Goal: Task Accomplishment & Management: Manage account settings

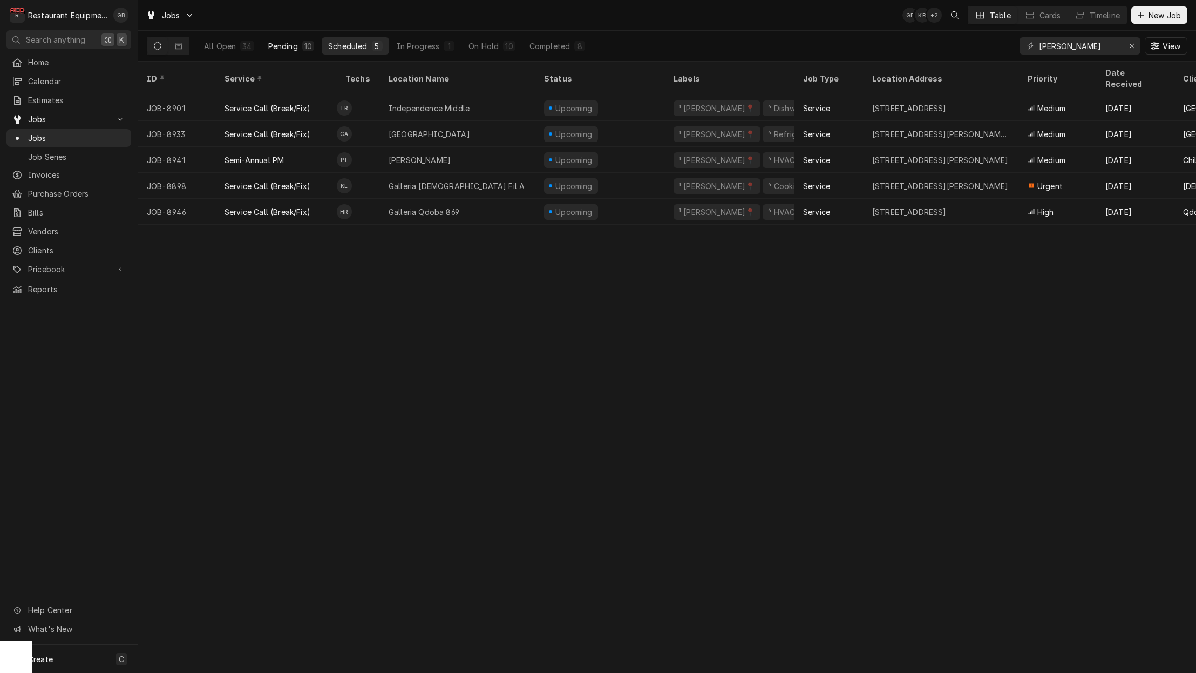
click at [279, 44] on div "Pending" at bounding box center [283, 45] width 30 height 11
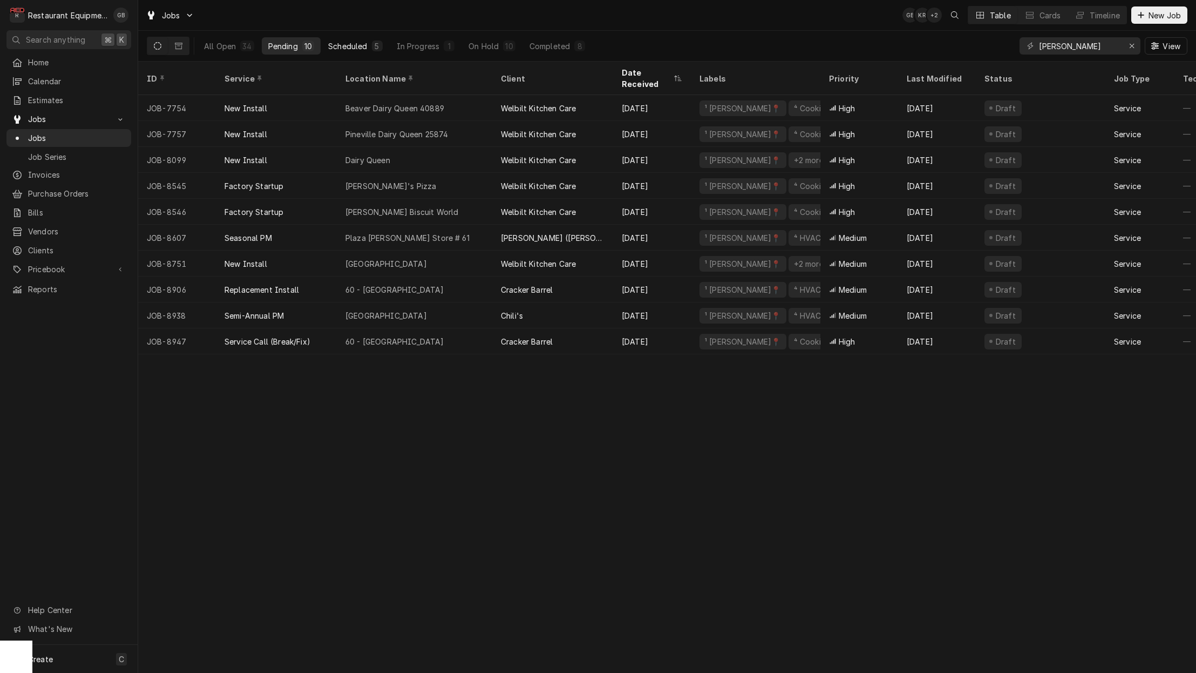
click at [324, 44] on button "Scheduled 5" at bounding box center [355, 45] width 67 height 17
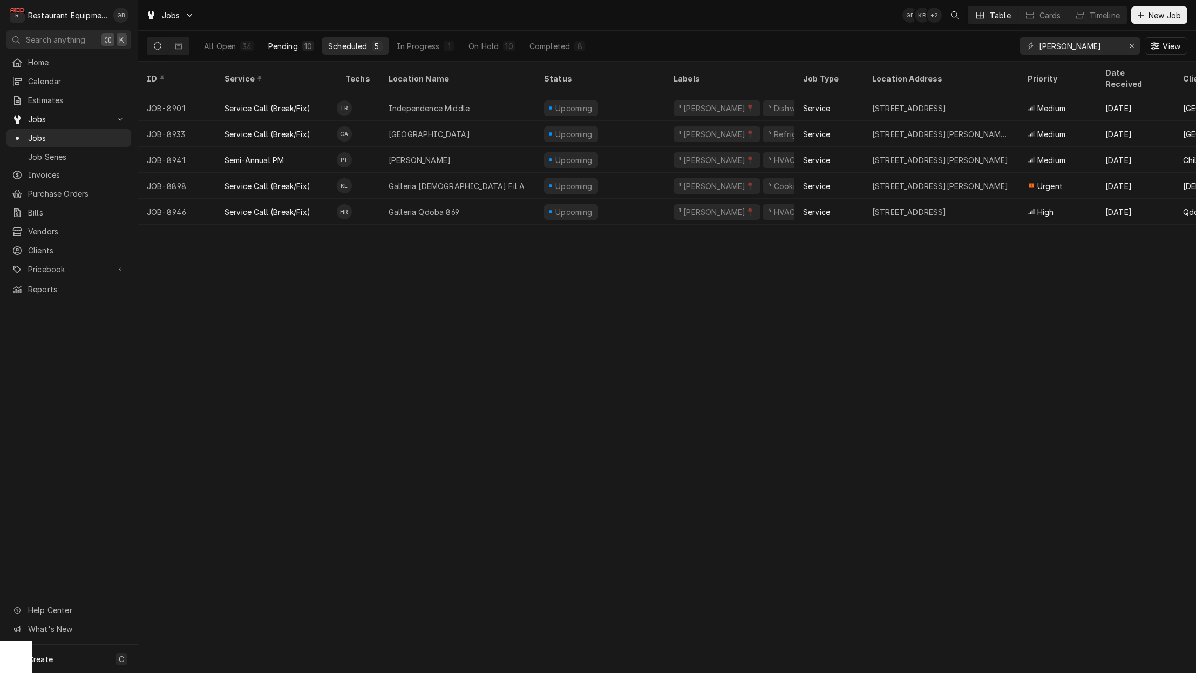
click at [293, 42] on div "Pending" at bounding box center [283, 45] width 30 height 11
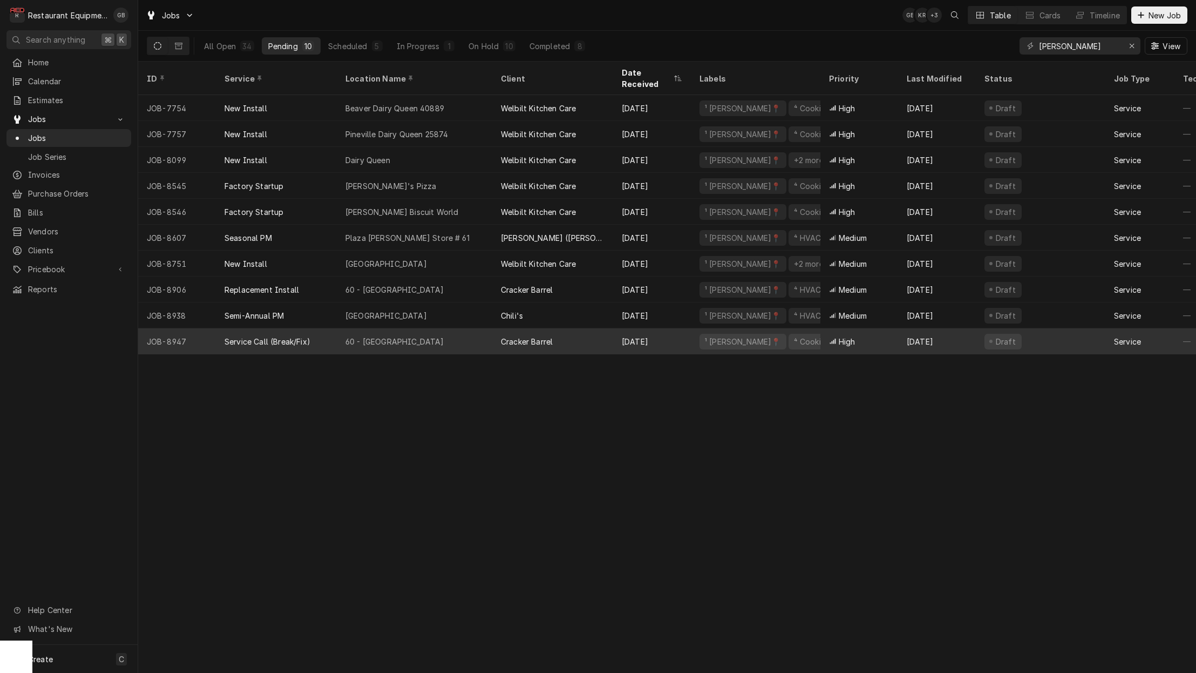
click at [404, 336] on div "60 - [GEOGRAPHIC_DATA]" at bounding box center [414, 341] width 155 height 26
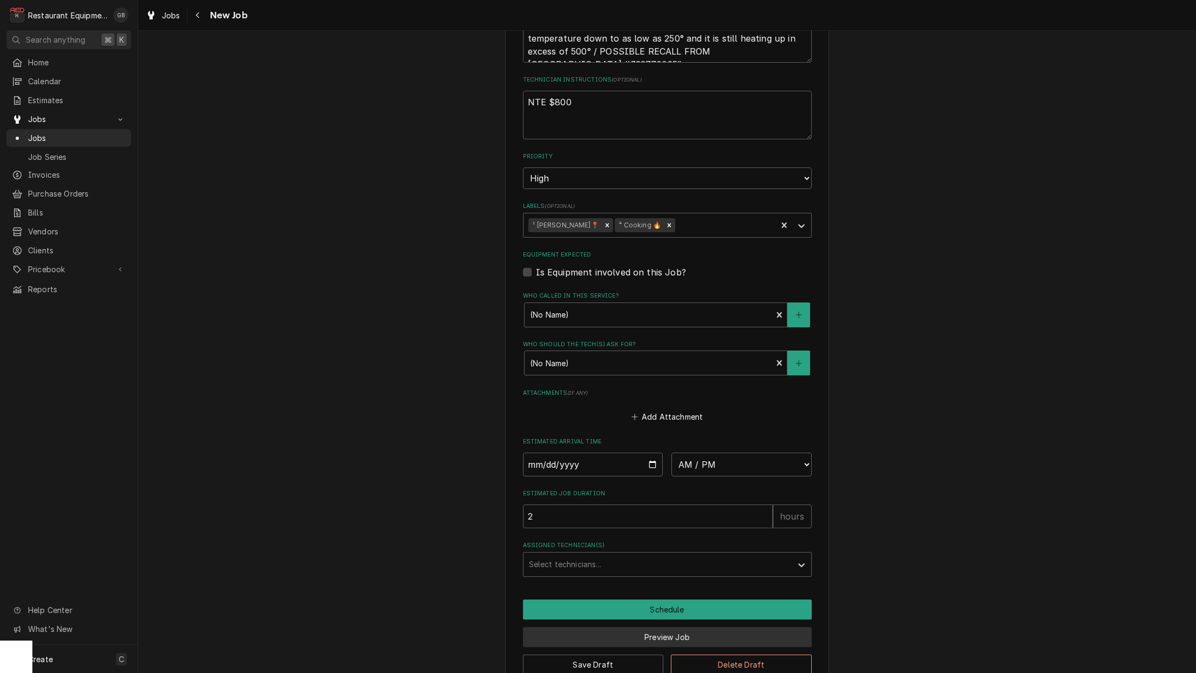
scroll to position [0, 1]
click at [671, 627] on button "Preview Job" at bounding box center [667, 637] width 289 height 20
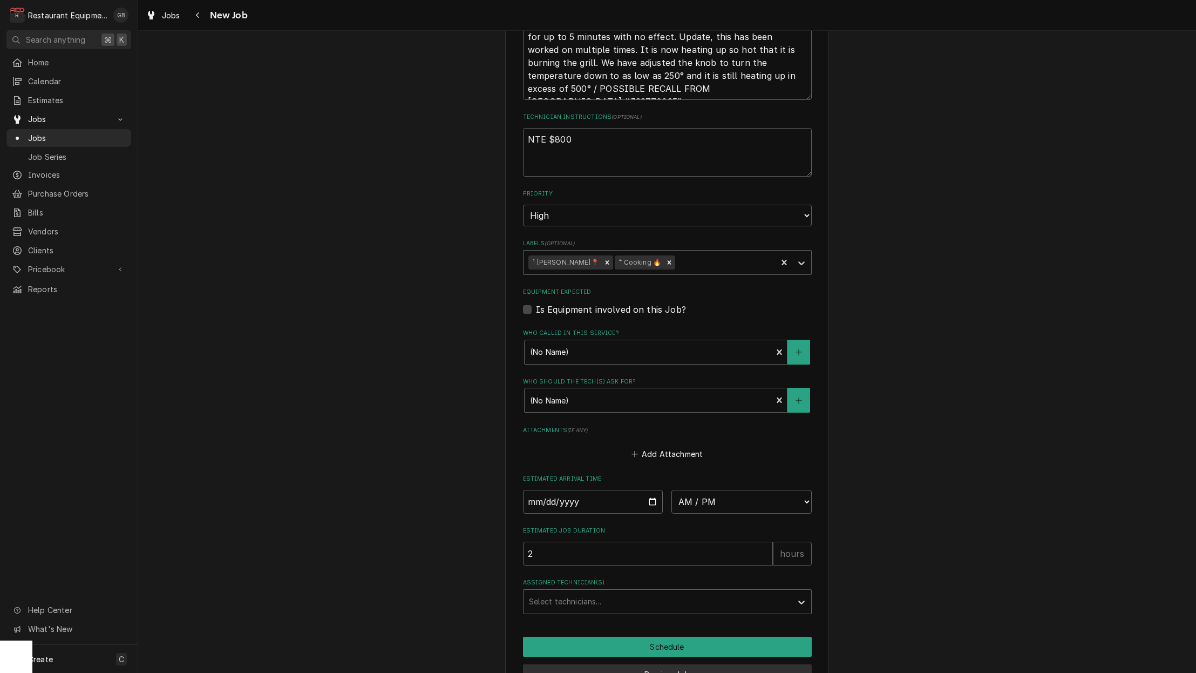
scroll to position [0, 0]
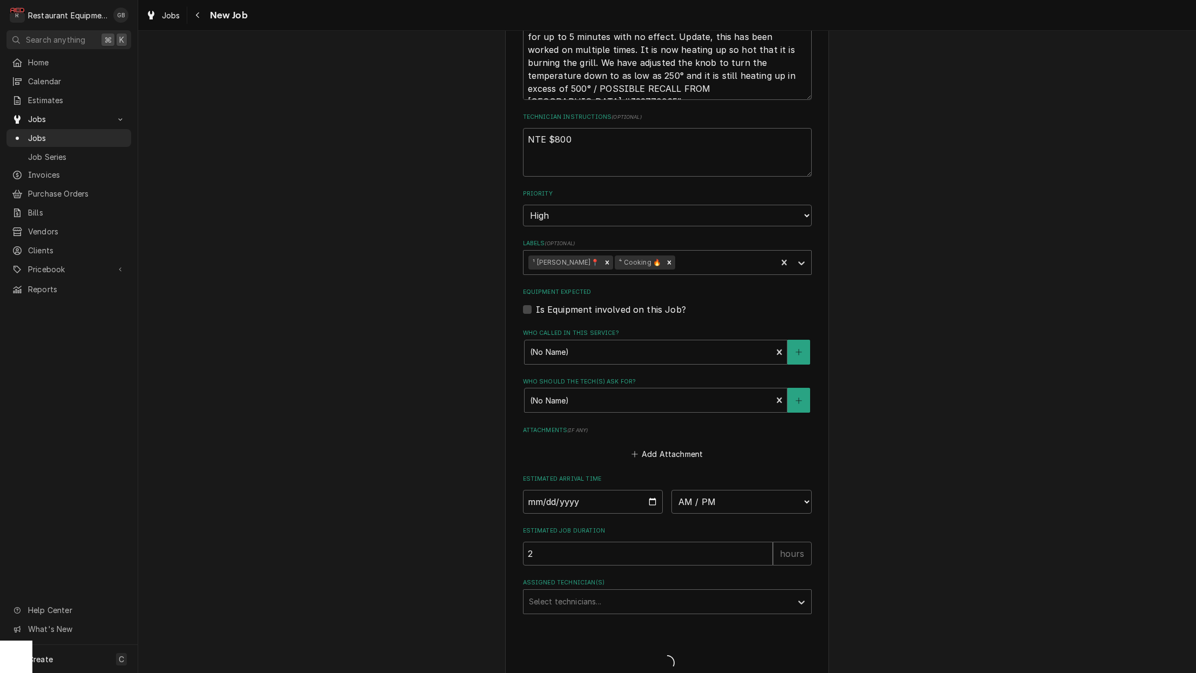
type textarea "x"
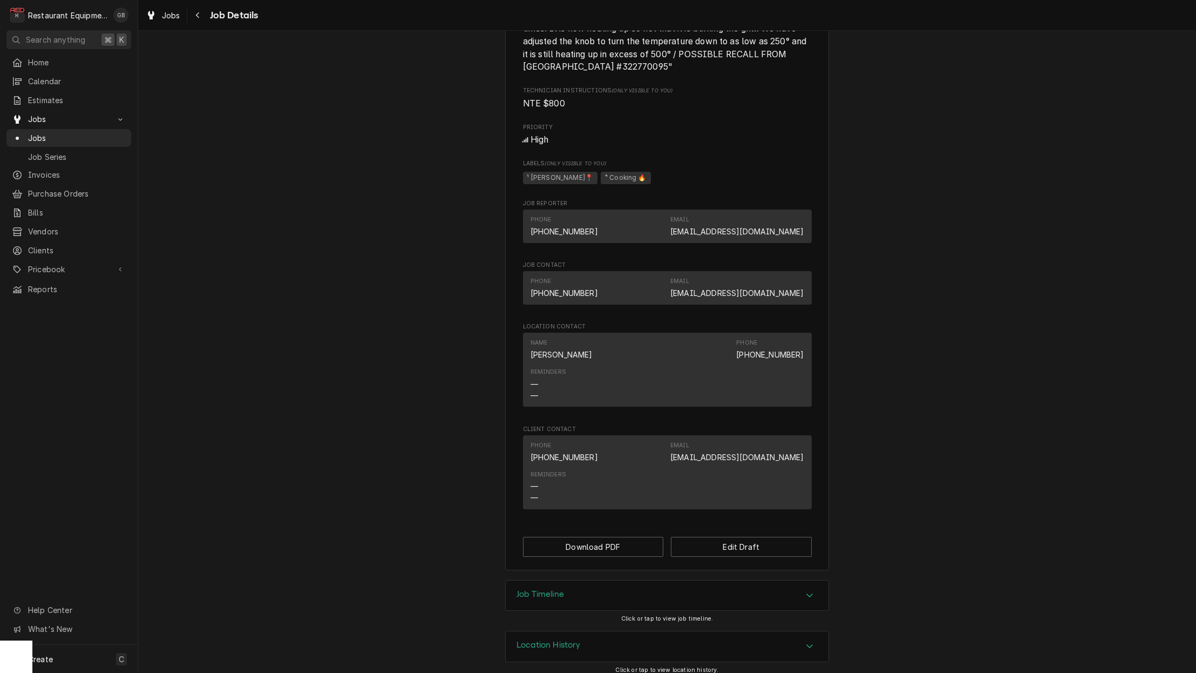
click at [813, 641] on icon "Accordion Header" at bounding box center [810, 645] width 8 height 9
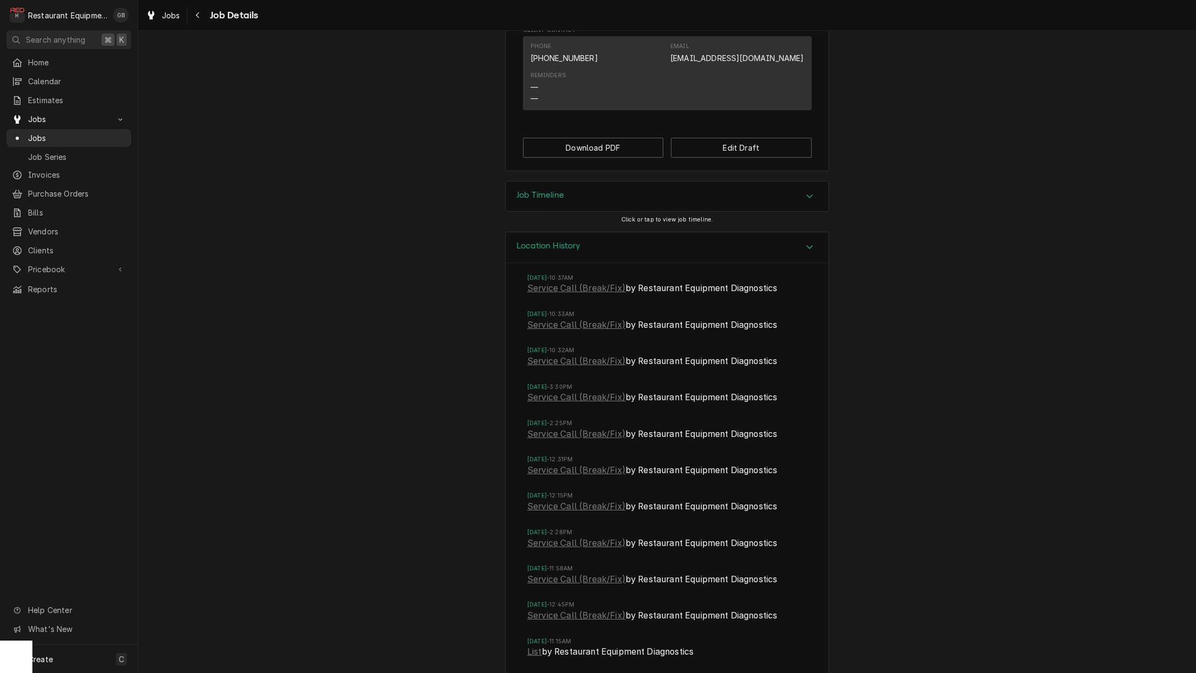
scroll to position [1017, 0]
click at [560, 354] on link "Service Call (Break/Fix)" at bounding box center [576, 360] width 98 height 13
click at [569, 426] on link "Service Call (Break/Fix)" at bounding box center [576, 432] width 98 height 13
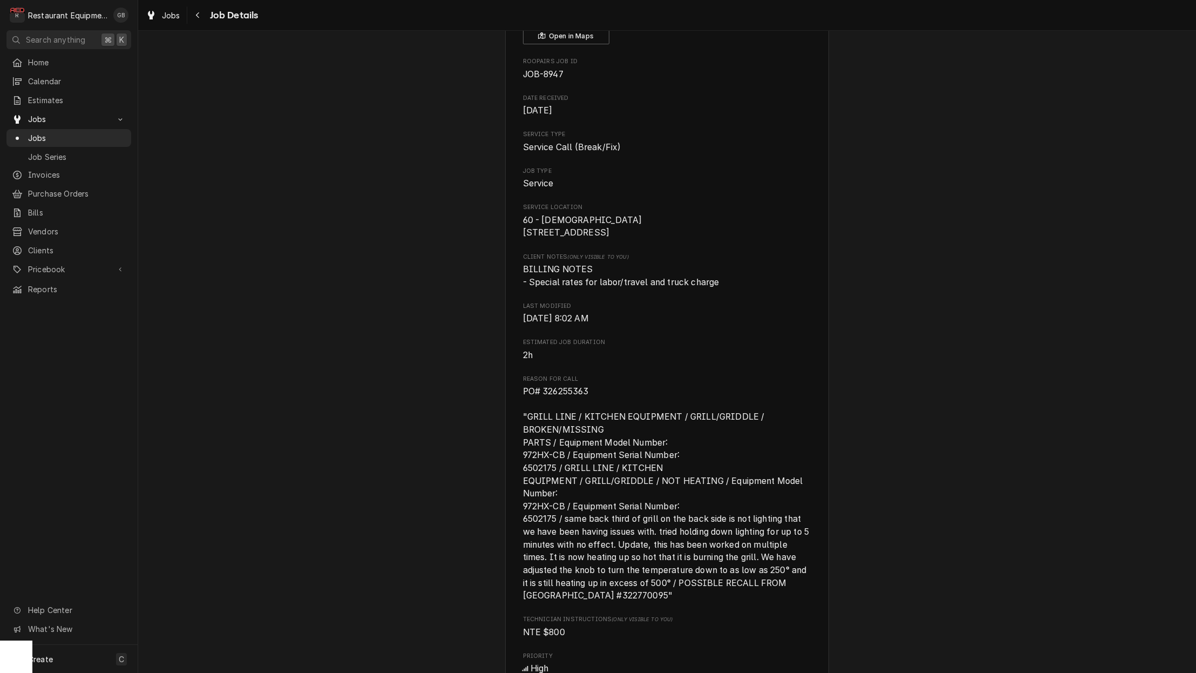
scroll to position [89, 0]
click at [202, 21] on button "Navigate back" at bounding box center [198, 14] width 17 height 17
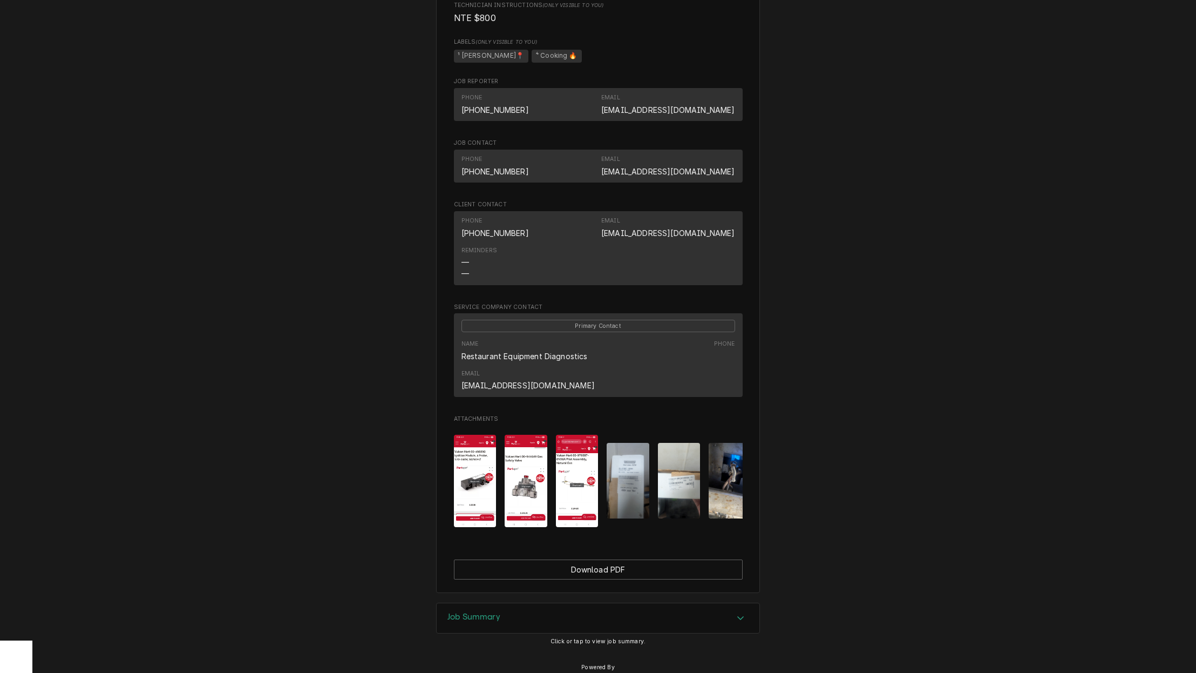
scroll to position [636, 0]
click at [741, 614] on icon "Accordion Header" at bounding box center [741, 618] width 8 height 9
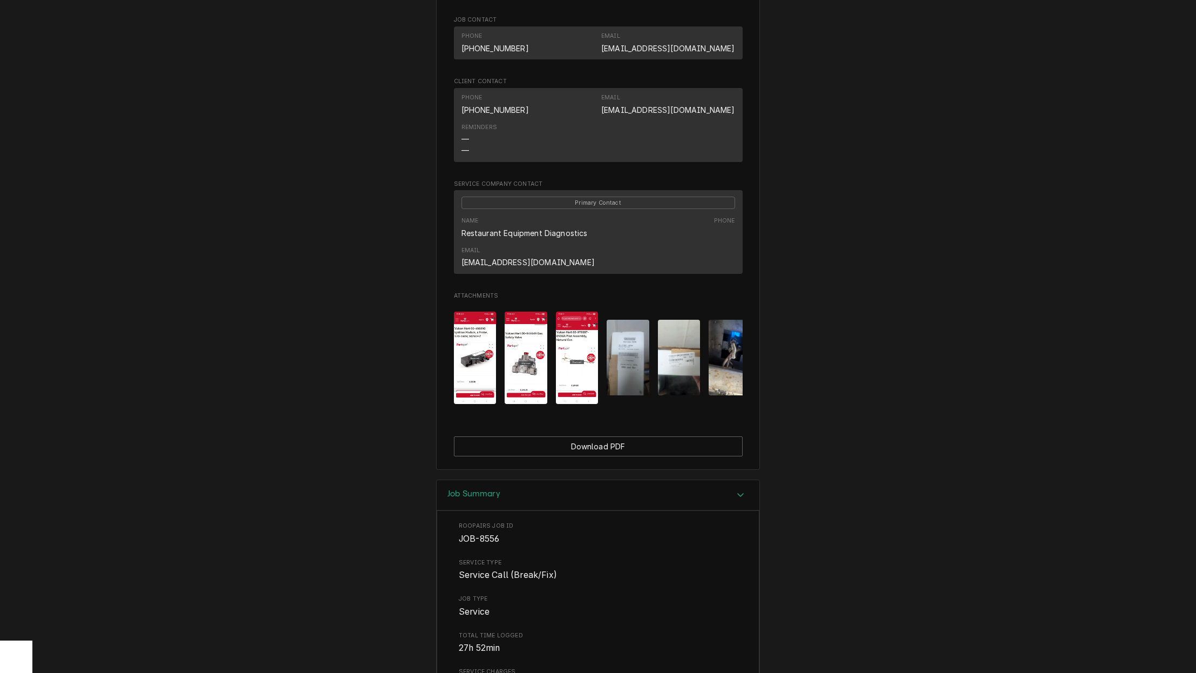
scroll to position [760, 0]
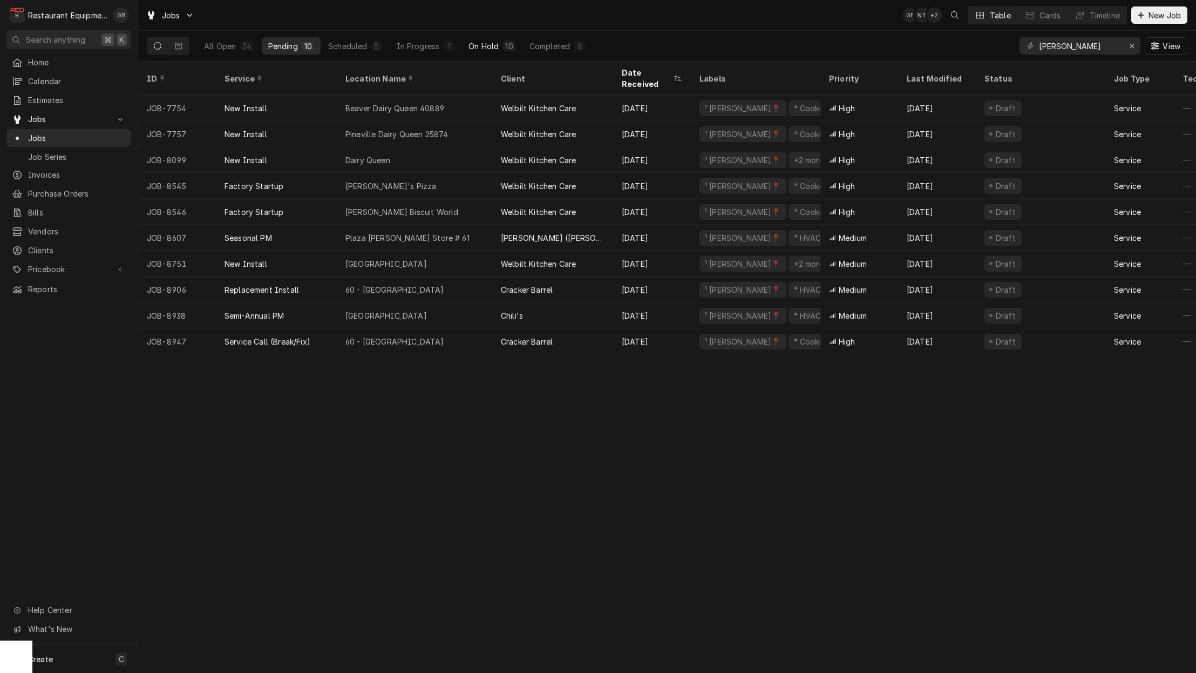
click at [482, 49] on div "On Hold" at bounding box center [484, 45] width 30 height 11
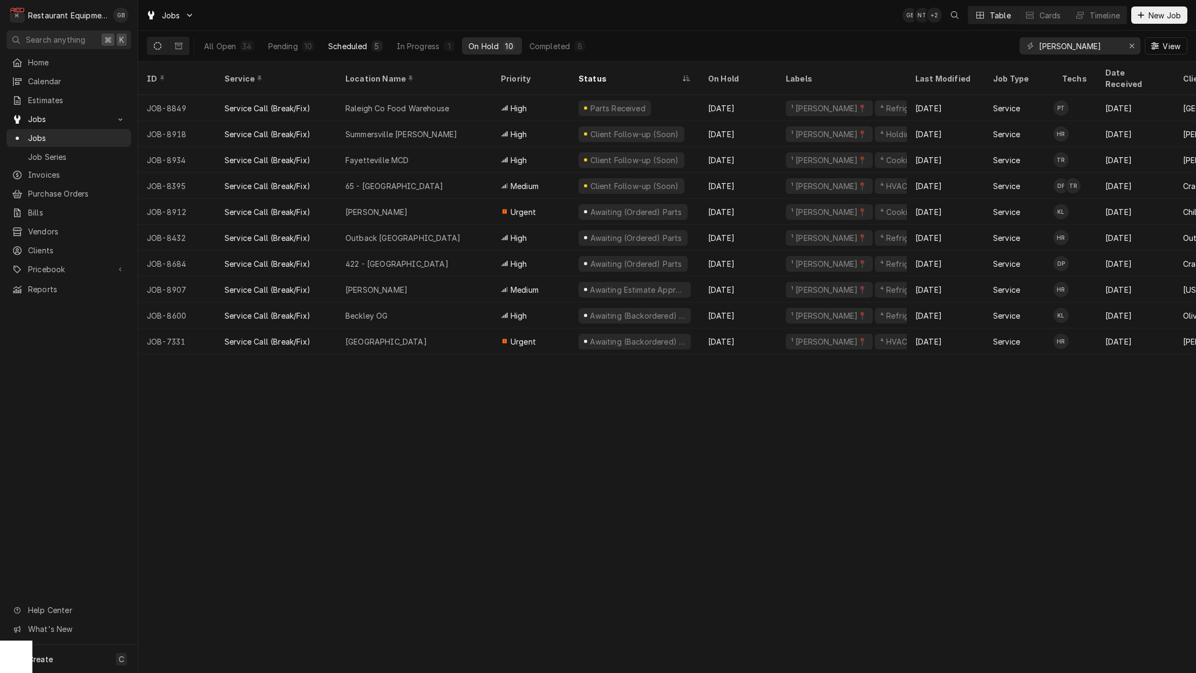
click at [360, 43] on div "Scheduled" at bounding box center [347, 45] width 39 height 11
